Goal: Task Accomplishment & Management: Manage account settings

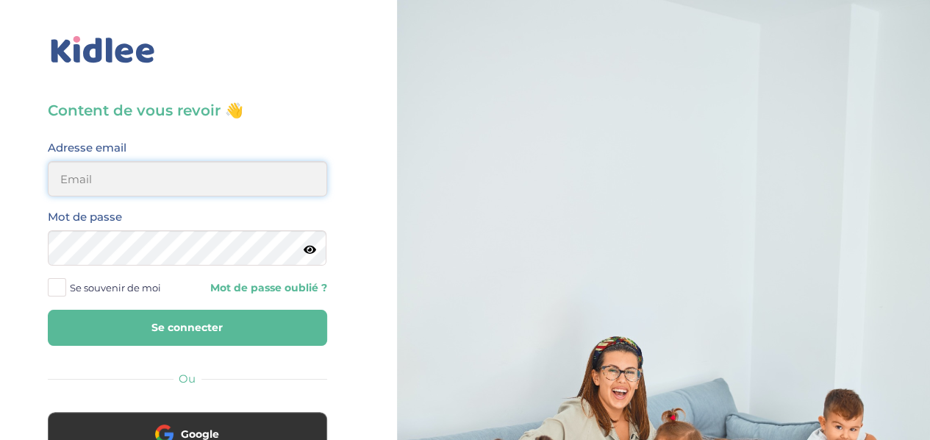
click at [208, 189] on input "email" at bounding box center [187, 178] width 279 height 35
type input "lesueuremilie2@gmail.com"
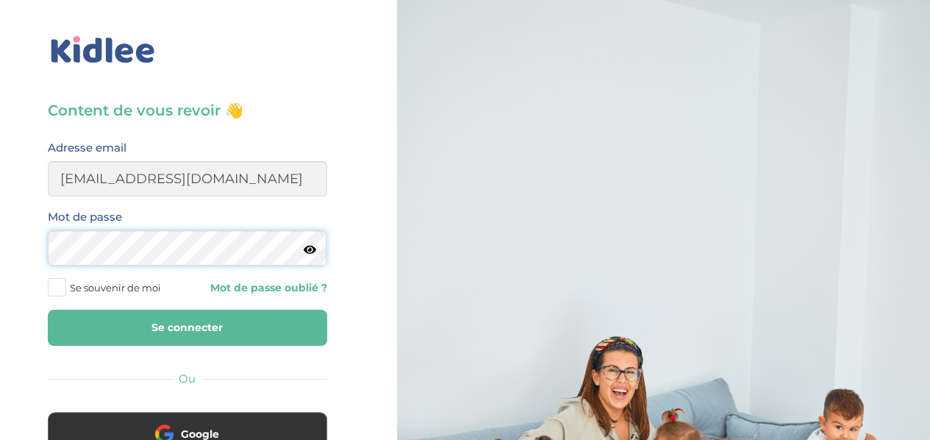
click at [48, 310] on button "Se connecter" at bounding box center [187, 328] width 279 height 36
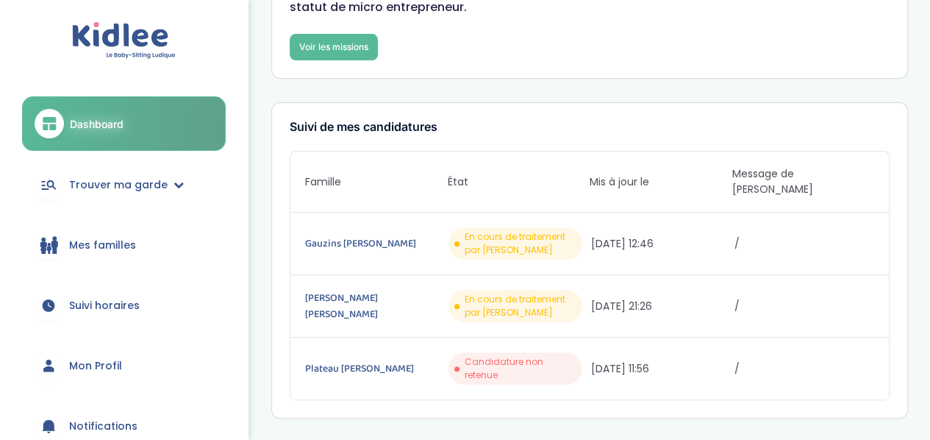
scroll to position [138, 0]
click at [345, 289] on link "[PERSON_NAME] [PERSON_NAME]" at bounding box center [375, 305] width 140 height 32
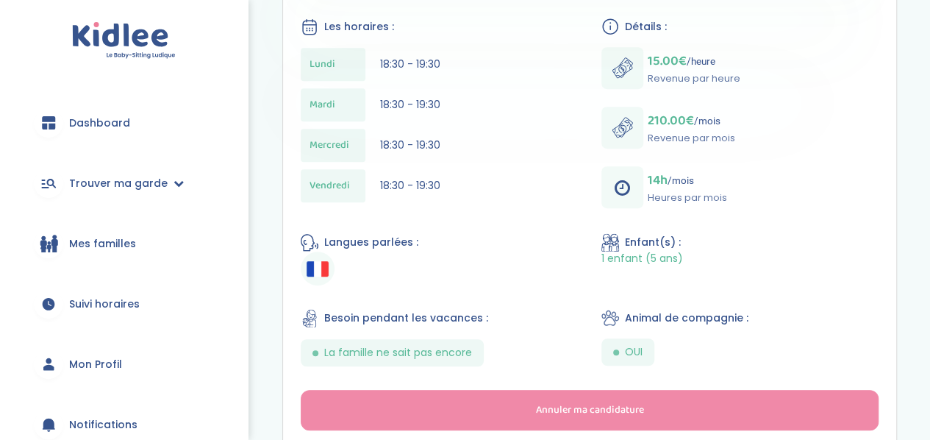
scroll to position [390, 0]
